Goal: Transaction & Acquisition: Purchase product/service

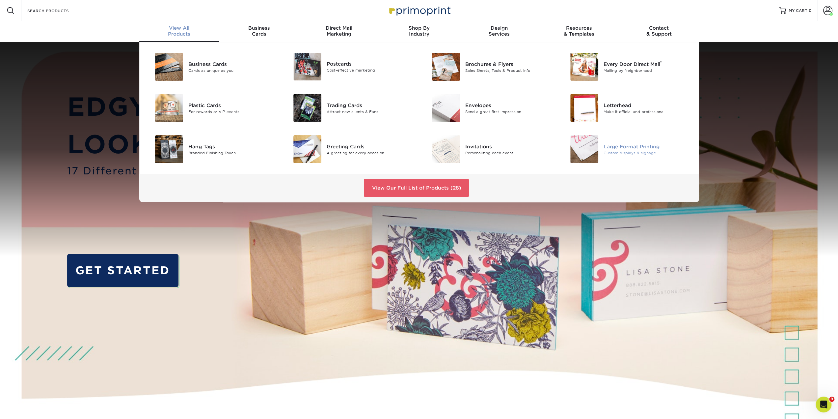
click at [598, 140] on img at bounding box center [585, 149] width 28 height 28
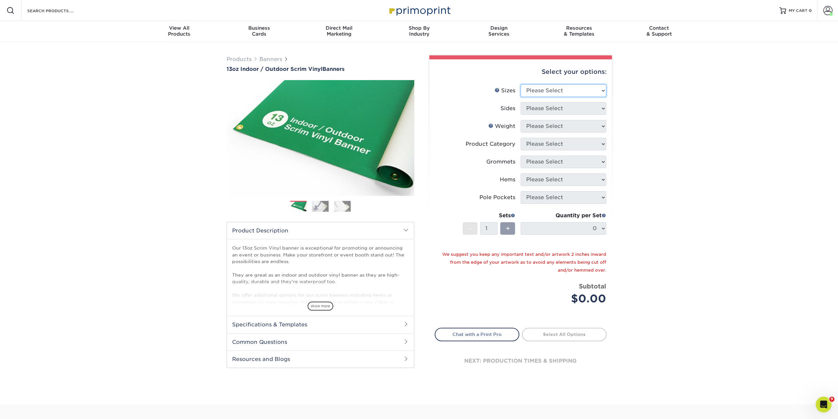
click at [546, 89] on select "Please Select 24" x 36" 24" x 48" 36" x 48" 36" x 60" 36" x 72" 36" x 96" 36" x…" at bounding box center [564, 90] width 86 height 13
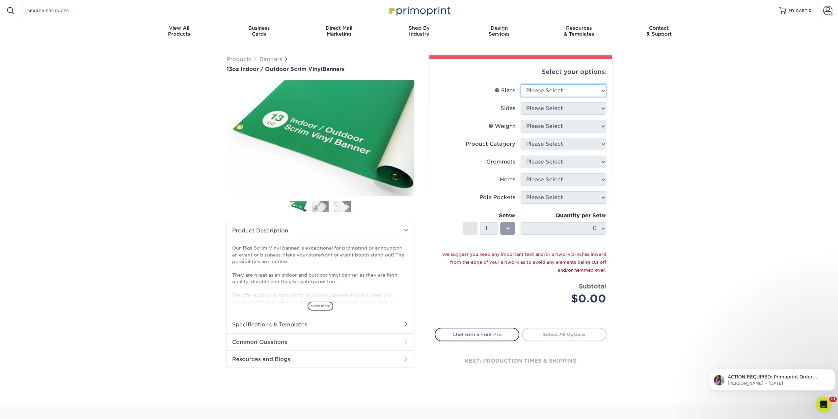
select select "36.00x96.00"
click at [521, 84] on select "Please Select 24" x 36" 24" x 48" 36" x 48" 36" x 60" 36" x 72" 36" x 96" 36" x…" at bounding box center [564, 90] width 86 height 13
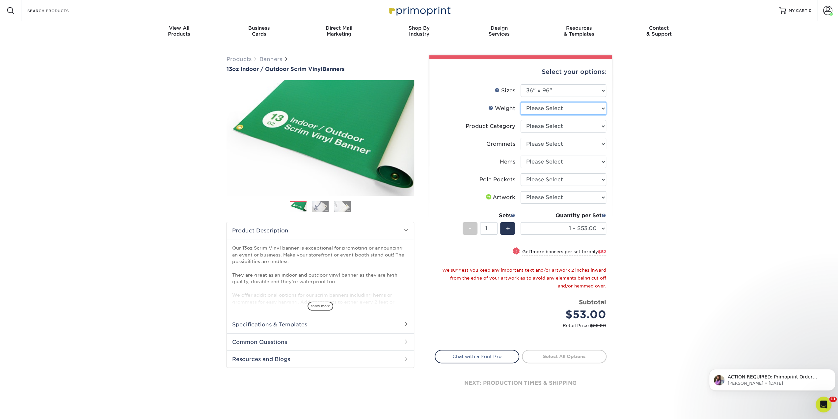
click at [540, 107] on select "Please Select 13OZ" at bounding box center [564, 108] width 86 height 13
select select "13OZ"
click at [521, 102] on select "Please Select 13OZ" at bounding box center [564, 108] width 86 height 13
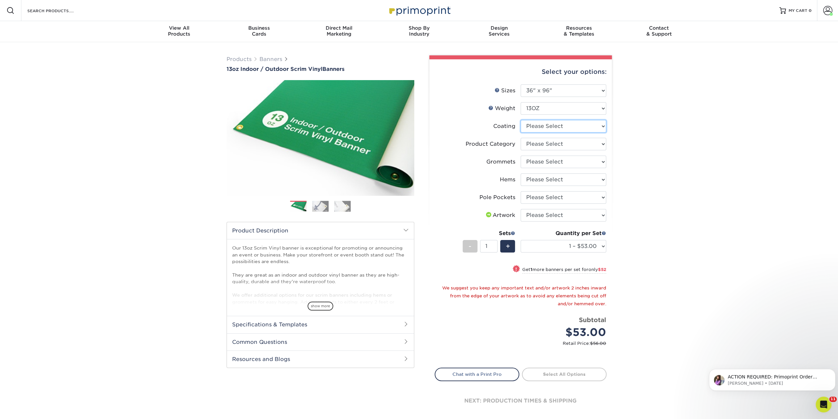
click at [542, 127] on select at bounding box center [564, 126] width 86 height 13
select select "3e7618de-abca-4bda-9f97-8b9129e913d8"
click at [521, 120] on select at bounding box center [564, 126] width 86 height 13
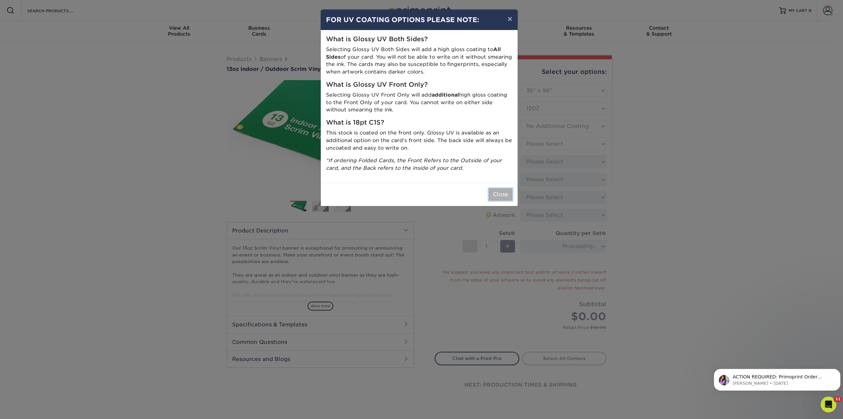
click at [503, 198] on button "Close" at bounding box center [501, 194] width 24 height 13
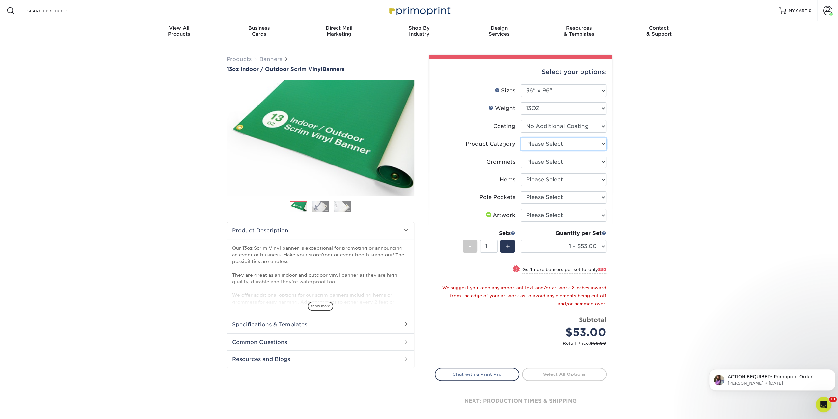
click at [548, 144] on select "Please Select 13oz Scrim Vinyl Banner - Matte" at bounding box center [564, 144] width 86 height 13
select select "bb192c35-bb20-422d-b6fe-0c7f48e5aa48"
click at [521, 138] on select "Please Select 13oz Scrim Vinyl Banner - Matte" at bounding box center [564, 144] width 86 height 13
click at [550, 162] on select "Please Select No Grommets Yes, Grommet All 4 Corners Yes, Grommets Every 1 ft. …" at bounding box center [564, 161] width 86 height 13
select select "844af484-45a3-48a0-88de-19e51b139d69"
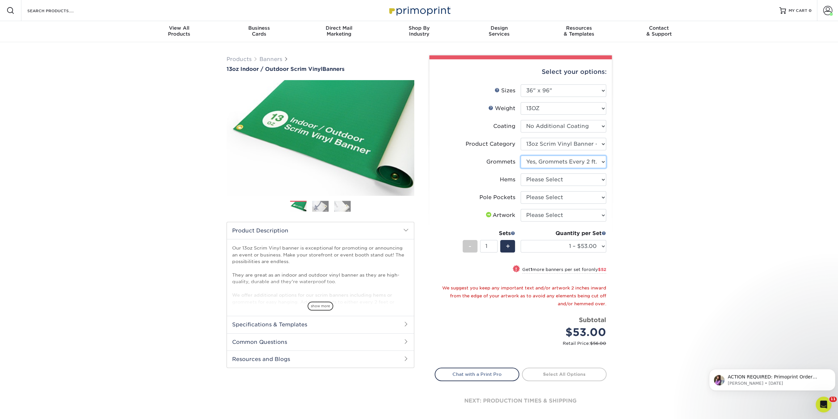
click at [521, 155] on select "Please Select No Grommets Yes, Grommet All 4 Corners Yes, Grommets Every 1 ft. …" at bounding box center [564, 161] width 86 height 13
click at [559, 179] on select "Please Select No Hems/Pole Pockets Yes, Hems Top and Bottom Only Yes, Hems All …" at bounding box center [564, 179] width 86 height 13
select select "799b34bf-ff99-4291-b254-51157b744628"
click at [521, 173] on select "Please Select No Hems/Pole Pockets Yes, Hems Top and Bottom Only Yes, Hems All …" at bounding box center [564, 179] width 86 height 13
click at [564, 196] on select "Please Select No Pole Pockets 2 in. Left and Right 2 in. Top and Bottom 4 in. L…" at bounding box center [564, 197] width 86 height 13
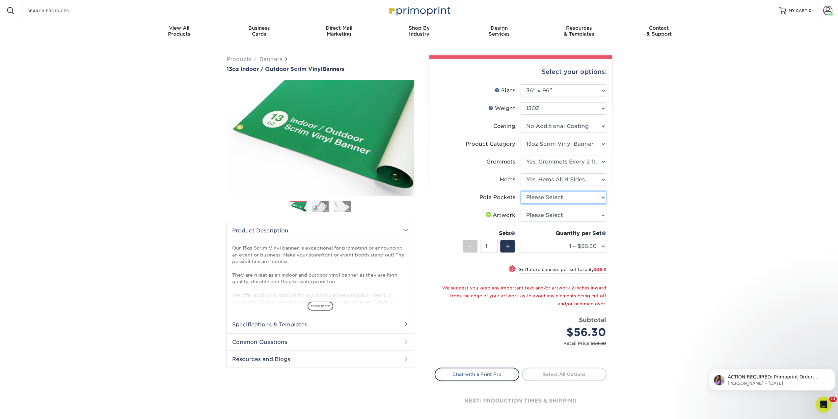
select select "462c5fe9-21e9-49a0-afb4-1c6e8664fe13"
click at [521, 191] on select "Please Select No Pole Pockets 2 in. Left and Right 2 in. Top and Bottom 4 in. L…" at bounding box center [564, 197] width 86 height 13
click at [559, 214] on select "Please Select I will upload files I need a design - $50" at bounding box center [564, 215] width 86 height 13
select select "upload"
click at [521, 209] on select "Please Select I will upload files I need a design - $50" at bounding box center [564, 215] width 86 height 13
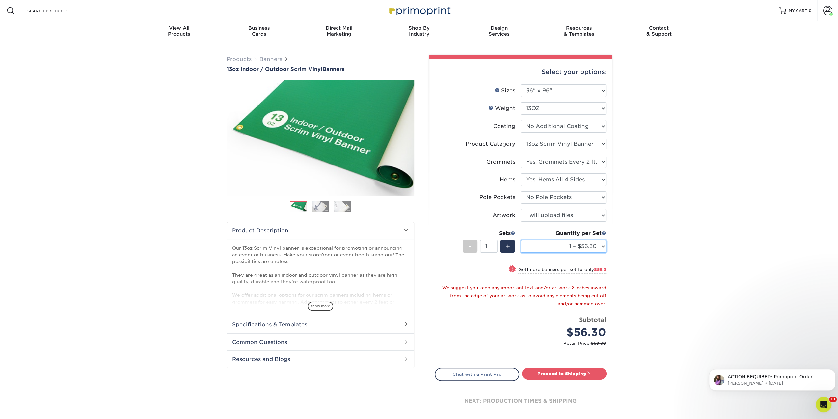
click at [598, 248] on select "1 – $56.30 2 – $111.60 3 – $166.90 4 – $222.20 5 – $277.50 6 – $332.80 7 – $388…" at bounding box center [564, 246] width 86 height 13
select select "4 – $222.20"
click at [521, 240] on select "1 – $56.30 2 – $111.60 3 – $166.90 4 – $222.20 5 – $277.50 6 – $332.80 7 – $388…" at bounding box center [564, 246] width 86 height 13
click at [560, 374] on link "Proceed to Shipping" at bounding box center [564, 373] width 85 height 12
type input "Set 1"
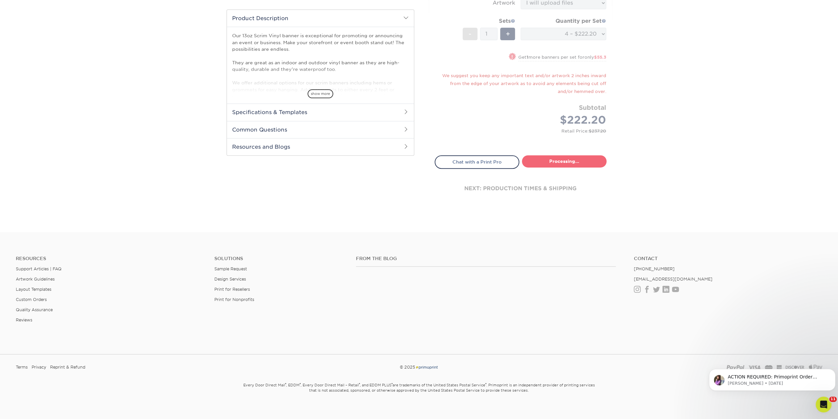
select select "649cce2b-02b1-456b-b7a0-f0bb4fd688b8"
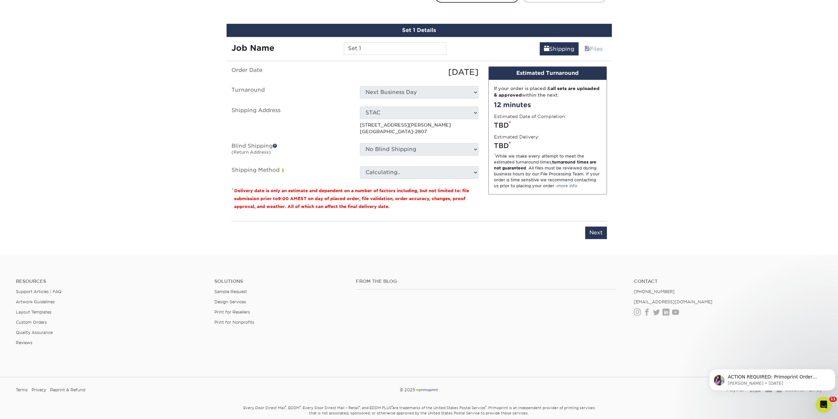
scroll to position [385, 0]
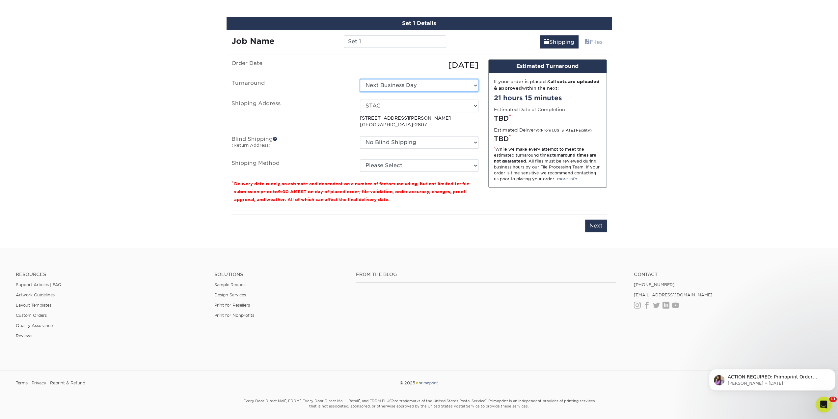
click at [428, 85] on select "Select One Next Business Day" at bounding box center [419, 85] width 119 height 13
click at [360, 79] on select "Select One Next Business Day" at bounding box center [419, 85] width 119 height 13
click at [419, 109] on select "Select One Marybeth STAC + Add New Address" at bounding box center [419, 105] width 119 height 13
click at [360, 99] on select "Select One Marybeth STAC + Add New Address" at bounding box center [419, 105] width 119 height 13
click at [411, 140] on select "No Blind Shipping Marybeth STAC + Add New Address" at bounding box center [419, 142] width 119 height 13
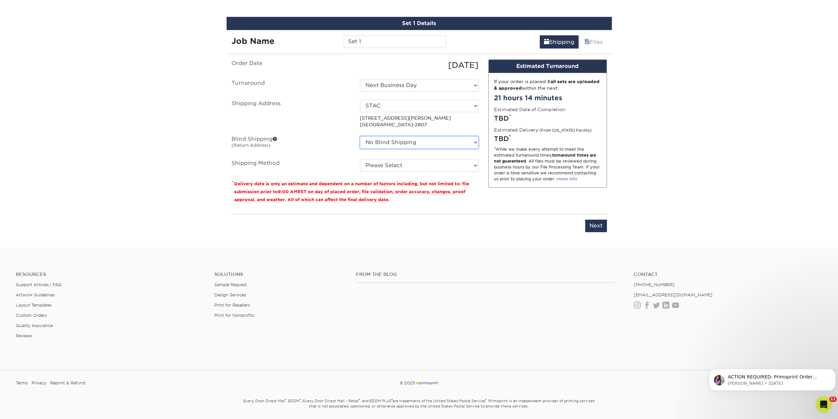
select select "162923"
click at [360, 136] on select "No Blind Shipping Marybeth STAC + Add New Address" at bounding box center [419, 142] width 119 height 13
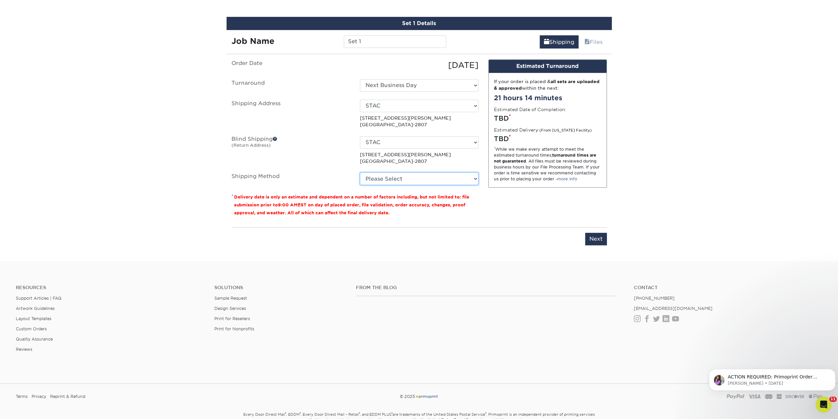
click at [410, 180] on select "Please Select Flat Rate Shipping (+$11.20) 3 Day Shipping Service (+$18.69) Gro…" at bounding box center [419, 178] width 119 height 13
select select "G4MFLATRATE"
click at [360, 172] on select "Please Select Flat Rate Shipping (+$11.20) 3 Day Shipping Service (+$18.69) Gro…" at bounding box center [419, 178] width 119 height 13
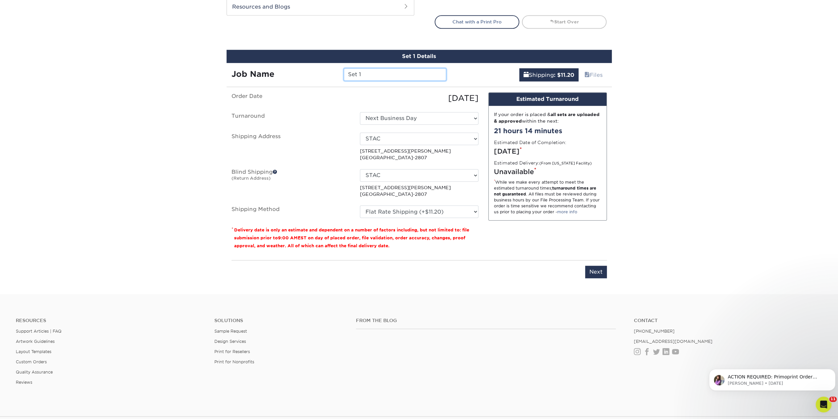
click at [383, 72] on input "Set 1" at bounding box center [395, 74] width 102 height 13
type input "Oct.-[DATE]'"
click at [595, 267] on input "Next" at bounding box center [596, 272] width 22 height 13
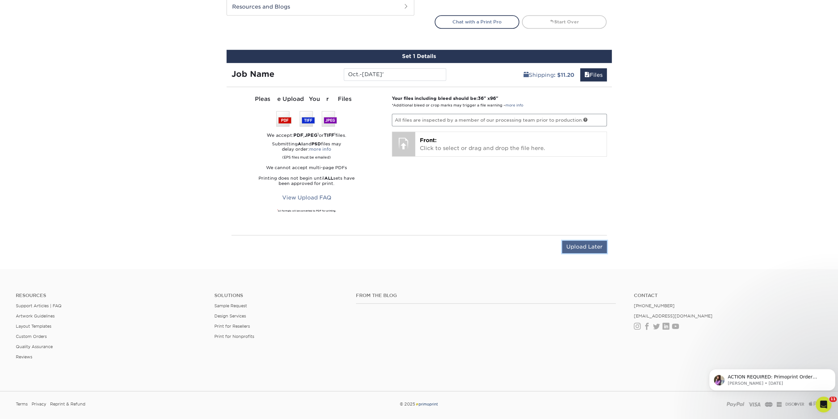
click at [576, 248] on input "Upload Later" at bounding box center [584, 246] width 45 height 13
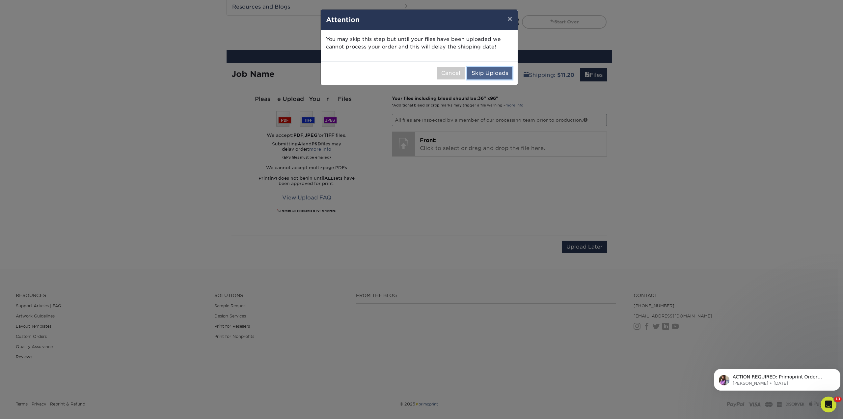
click at [498, 72] on button "Skip Uploads" at bounding box center [489, 73] width 45 height 13
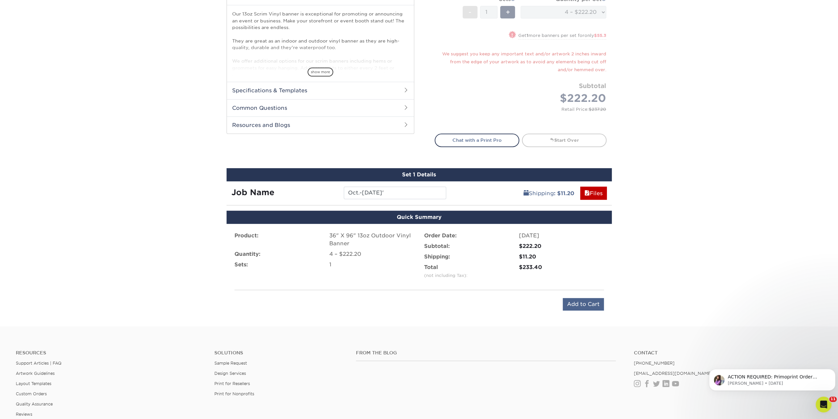
scroll to position [333, 0]
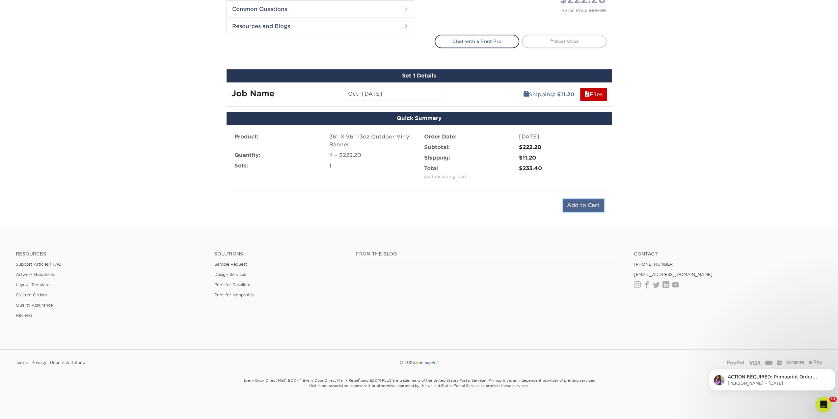
click at [576, 207] on input "Add to Cart" at bounding box center [583, 205] width 41 height 13
